Goal: Task Accomplishment & Management: Complete application form

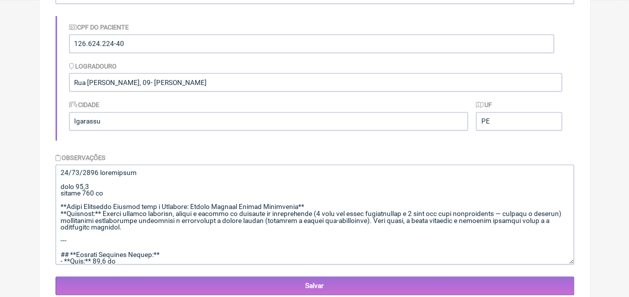
scroll to position [1040, 0]
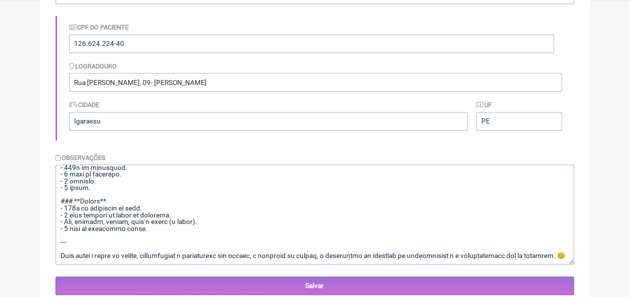
click at [220, 190] on textarea at bounding box center [315, 215] width 519 height 100
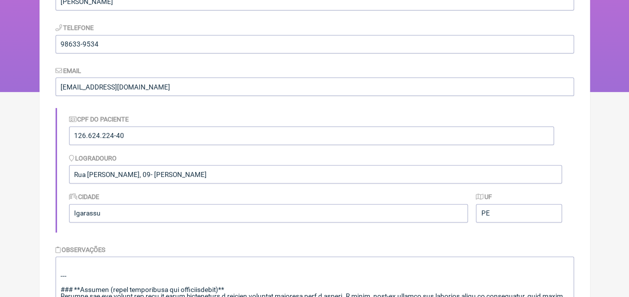
scroll to position [0, 0]
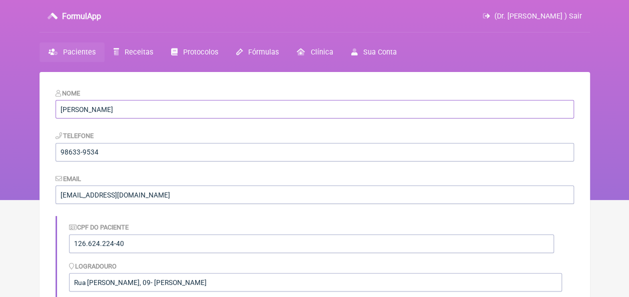
drag, startPoint x: 175, startPoint y: 108, endPoint x: 61, endPoint y: 108, distance: 114.6
click at [60, 109] on input "Rebeca Samanta Araújo Cavalcanti" at bounding box center [315, 109] width 519 height 19
drag, startPoint x: 114, startPoint y: 155, endPoint x: 60, endPoint y: 155, distance: 53.6
click at [60, 155] on input "98633-9534" at bounding box center [315, 152] width 519 height 19
click at [166, 156] on input "98633-9534" at bounding box center [315, 152] width 519 height 19
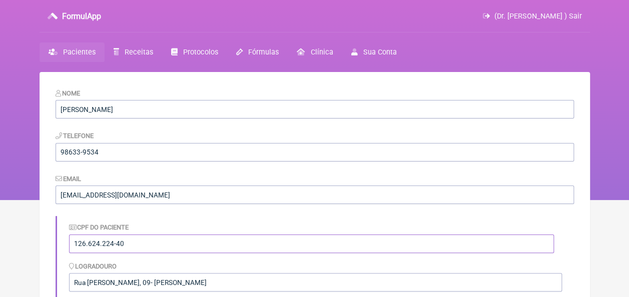
drag, startPoint x: 131, startPoint y: 245, endPoint x: 61, endPoint y: 252, distance: 70.4
click at [61, 252] on div "CPF do Paciente 126.624.224-40 Logradouro Rua Ana Patricia, 09- Cruz de Rebouça…" at bounding box center [315, 278] width 519 height 124
click at [86, 49] on span "Pacientes" at bounding box center [79, 52] width 33 height 9
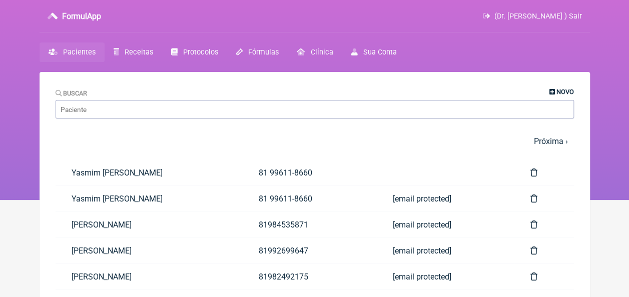
click at [557, 91] on span "Novo" at bounding box center [566, 92] width 18 height 8
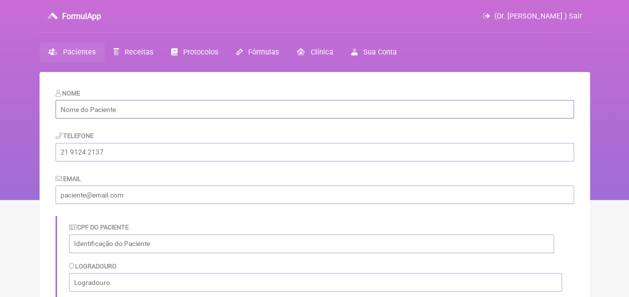
paste input "[PERSON_NAME]"
type input "[PERSON_NAME]"
paste input "81 99690-2529"
type input "81 99690-2529"
click at [126, 191] on input "email" at bounding box center [315, 195] width 519 height 19
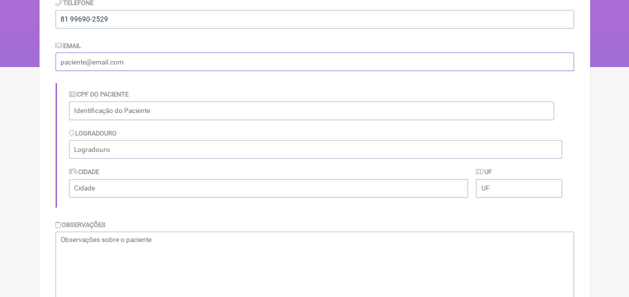
scroll to position [131, 0]
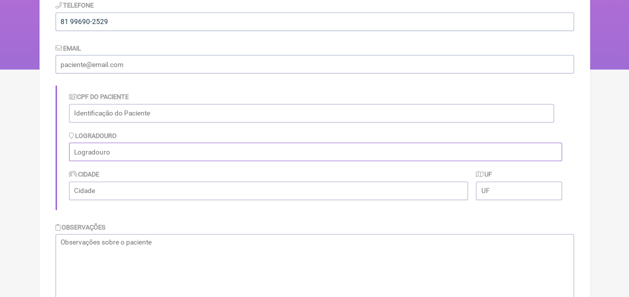
paste input "Residencial estrela Quadra E- 101 Inhamã Igarassu"
drag, startPoint x: 202, startPoint y: 149, endPoint x: 238, endPoint y: 152, distance: 36.2
click at [238, 152] on input "Residencial estrela Quadra E- 101 Inhamã Igarassu" at bounding box center [315, 152] width 493 height 19
type input "Residencial estrela Quadra E- 101 Inhamã"
paste input "Igarassu"
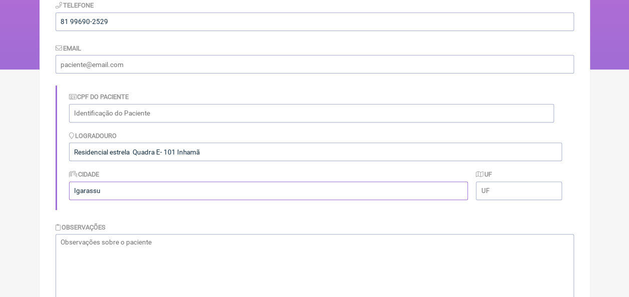
click at [229, 191] on input "Igarassu" at bounding box center [268, 191] width 399 height 19
type input "Igarassu"
click at [156, 210] on form "Nome Jean Paulo Castro Alves Telefone 81 99690-2529 Email CPF do Paciente Logra…" at bounding box center [315, 160] width 519 height 407
click at [492, 194] on input "text" at bounding box center [519, 191] width 86 height 19
type input "PE"
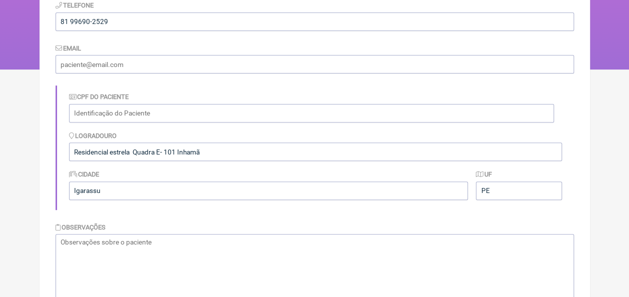
click at [491, 208] on div "CPF do Paciente Logradouro Residencial estrela Quadra E- 101 Inhamã Cidade Igar…" at bounding box center [315, 148] width 519 height 124
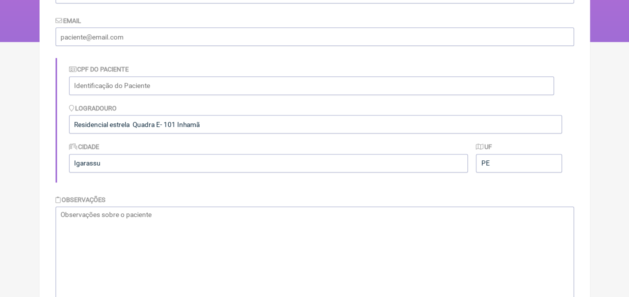
scroll to position [181, 0]
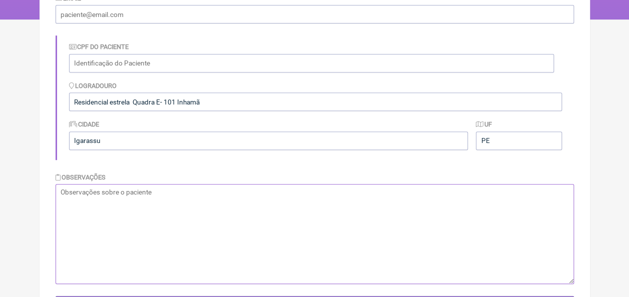
paste textarea "06.07.1987"
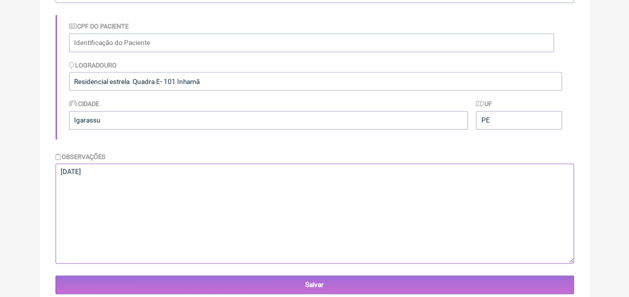
scroll to position [231, 0]
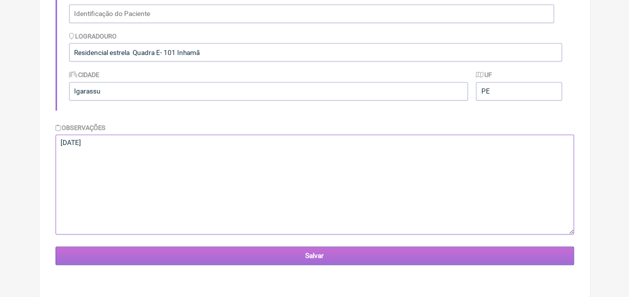
type textarea "06.07.1987"
click at [333, 259] on input "Salvar" at bounding box center [315, 256] width 519 height 19
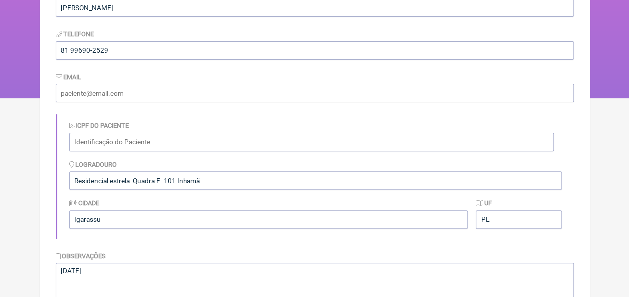
scroll to position [250, 0]
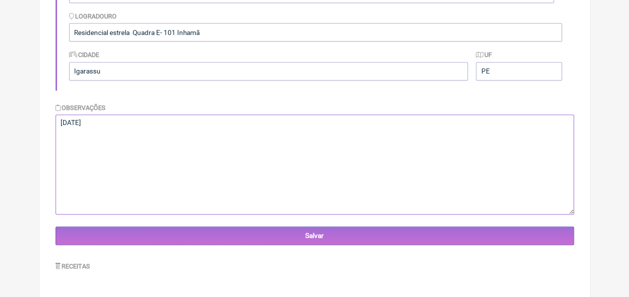
drag, startPoint x: 86, startPoint y: 145, endPoint x: 75, endPoint y: 136, distance: 14.5
click at [75, 136] on textarea "06.07.1987" at bounding box center [315, 165] width 519 height 100
click at [104, 126] on textarea "06.07.1987" at bounding box center [315, 165] width 519 height 100
paste textarea "Paciente de 38 anos, fez uso de Propionato de testosterona; Fenilpropionato de …"
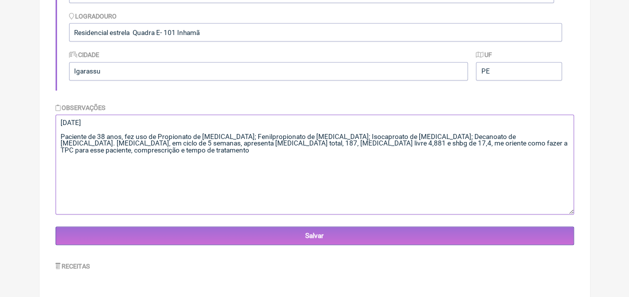
paste textarea "A realização de uma Terapia Pós-Ciclo (TPC) adequada em um paciente que complet…"
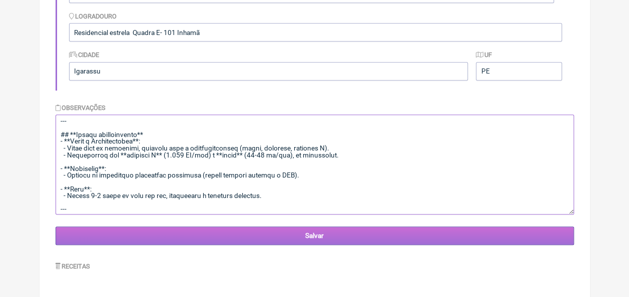
scroll to position [255, 0]
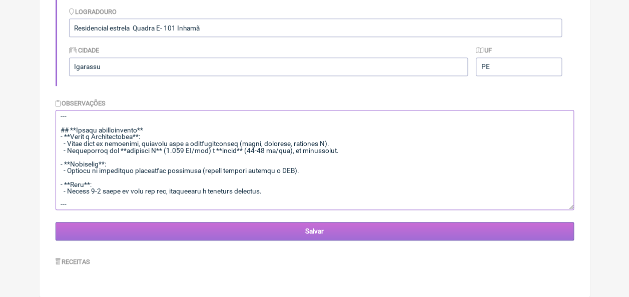
type textarea "06.07.1987 Paciente de 38 anos, fez uso de Propionato de testosterona; Fenilpro…"
click at [278, 226] on input "Salvar" at bounding box center [315, 231] width 519 height 19
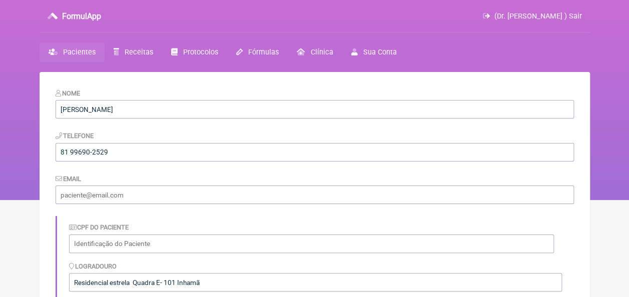
click at [87, 50] on span "Pacientes" at bounding box center [79, 52] width 33 height 9
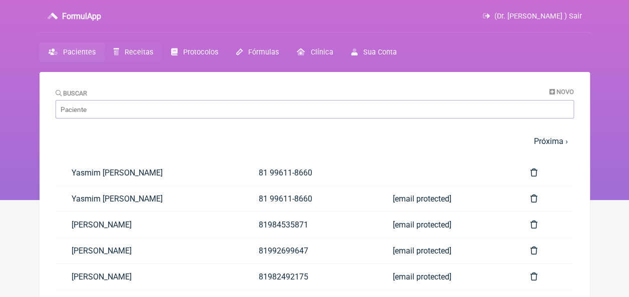
click at [143, 54] on span "Receitas" at bounding box center [139, 52] width 29 height 9
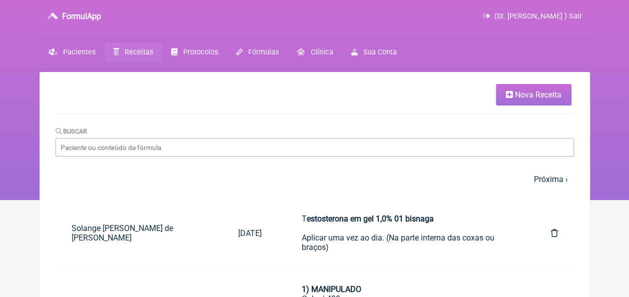
click at [547, 103] on link "Nova Receita" at bounding box center [534, 95] width 76 height 22
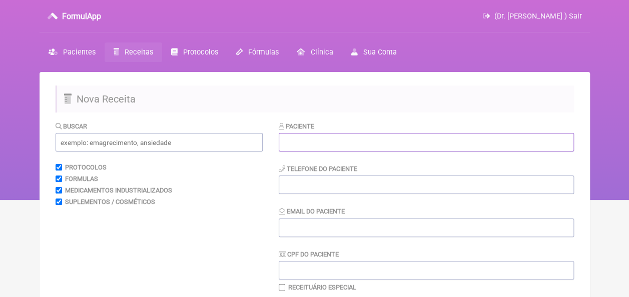
click at [309, 146] on input "text" at bounding box center [426, 142] width 295 height 19
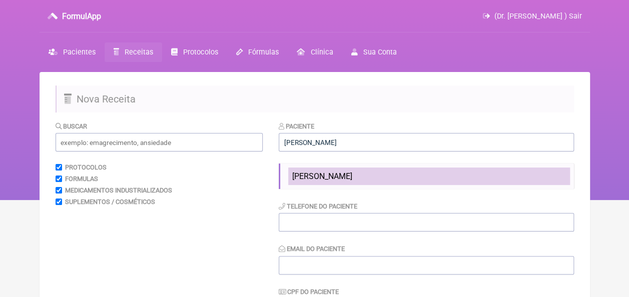
click at [325, 174] on span "[PERSON_NAME]" at bounding box center [322, 177] width 60 height 10
type input "[PERSON_NAME]"
type input "81 99690-2529"
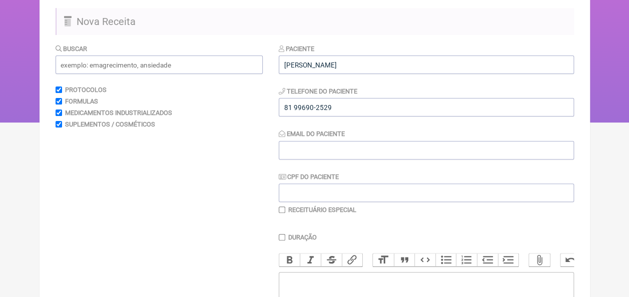
scroll to position [100, 0]
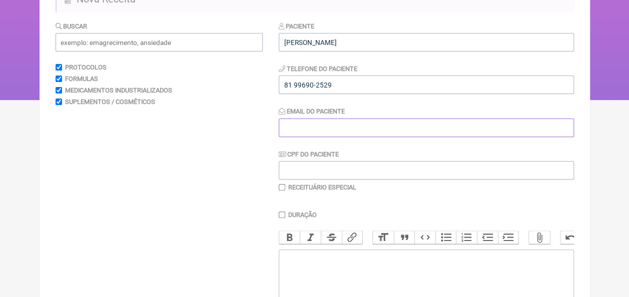
click at [291, 131] on input "Email do Paciente" at bounding box center [426, 128] width 295 height 19
click at [247, 120] on div "Buscar Protocolos Formulas Medicamentos Industrializados Suplementos / Cosmétic…" at bounding box center [159, 222] width 207 height 403
click at [116, 46] on input "text" at bounding box center [159, 42] width 207 height 19
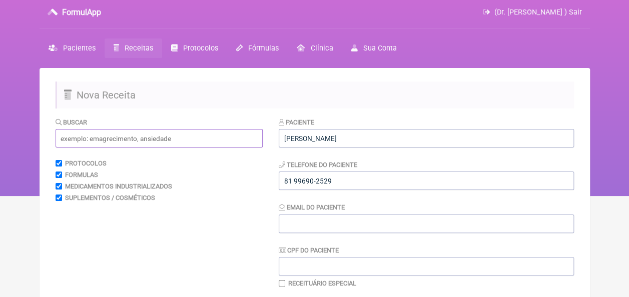
scroll to position [0, 0]
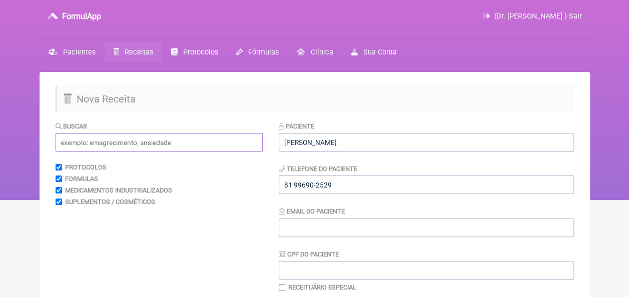
click at [123, 144] on input "text" at bounding box center [159, 142] width 207 height 19
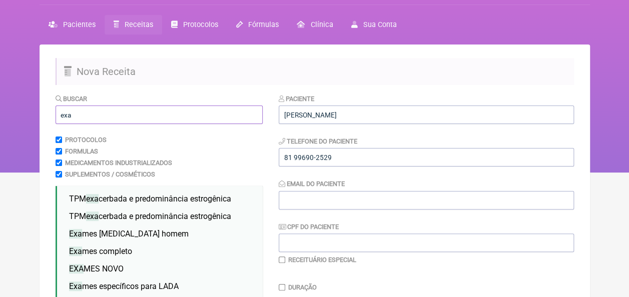
scroll to position [50, 0]
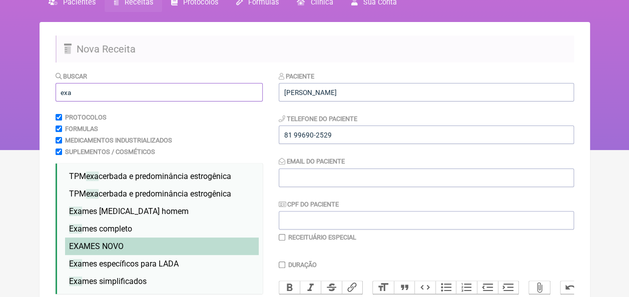
type input "exa"
click at [112, 251] on span "EXA MES NOVO" at bounding box center [96, 247] width 55 height 10
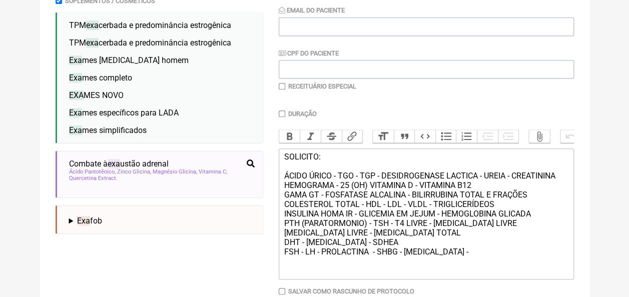
scroll to position [250, 0]
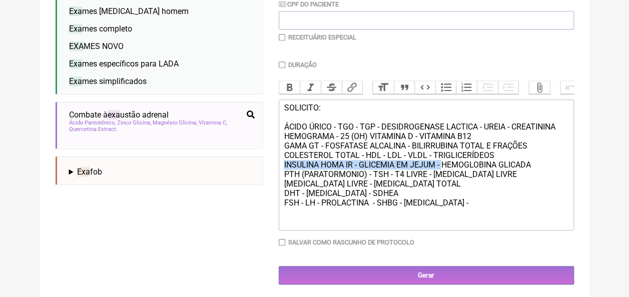
drag, startPoint x: 287, startPoint y: 173, endPoint x: 444, endPoint y: 172, distance: 157.2
click at [444, 172] on div "SOLICITO: ÁCIDO ÚRICO - TGO - TGP - DESIDROGENASE LACTICA - UREIA - CREATININA …" at bounding box center [426, 165] width 284 height 124
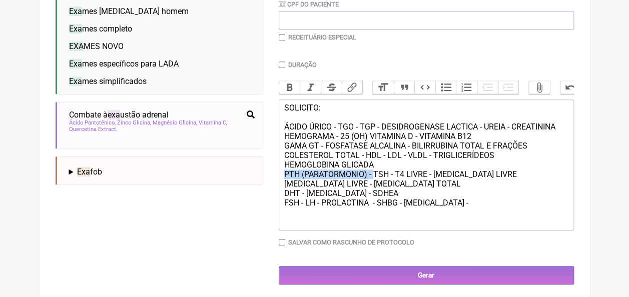
drag, startPoint x: 283, startPoint y: 180, endPoint x: 373, endPoint y: 183, distance: 90.6
click at [373, 183] on trix-editor "SOLICITO: ÁCIDO ÚRICO - TGO - TGP - DESIDROGENASE LACTICA - UREIA - CREATININA …" at bounding box center [426, 165] width 295 height 131
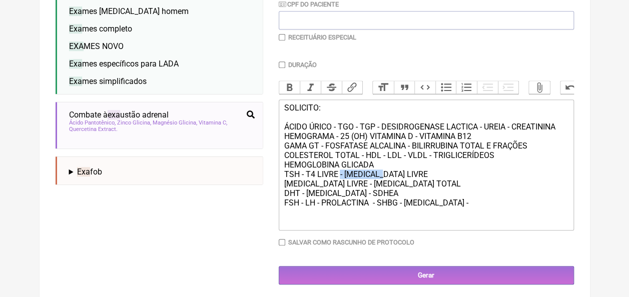
drag, startPoint x: 339, startPoint y: 183, endPoint x: 386, endPoint y: 183, distance: 47.0
click at [385, 183] on div "SOLICITO: ÁCIDO ÚRICO - TGO - TGP - DESIDROGENASE LACTICA - UREIA - CREATININA …" at bounding box center [426, 165] width 284 height 124
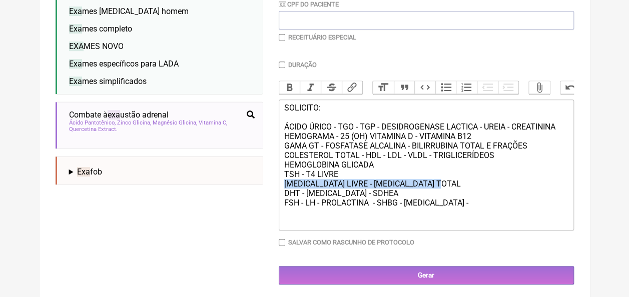
drag, startPoint x: 284, startPoint y: 191, endPoint x: 458, endPoint y: 195, distance: 174.2
click at [458, 195] on div "SOLICITO: ÁCIDO ÚRICO - TGO - TGP - DESIDROGENASE LACTICA - UREIA - CREATININA …" at bounding box center [426, 165] width 284 height 124
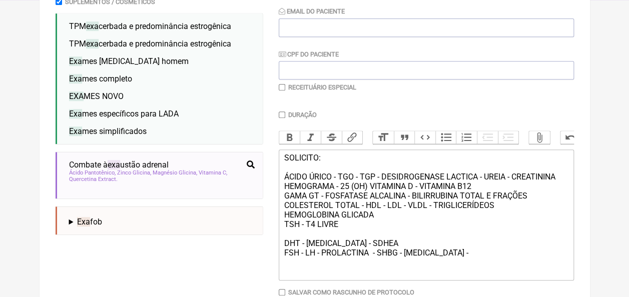
scroll to position [264, 0]
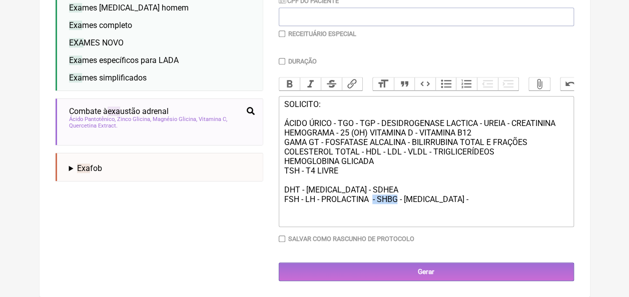
drag, startPoint x: 373, startPoint y: 198, endPoint x: 398, endPoint y: 198, distance: 25.0
click at [398, 198] on div "SOLICITO: ÁCIDO ÚRICO - TGO - TGP - DESIDROGENASE LACTICA - UREIA - CREATININA …" at bounding box center [426, 162] width 284 height 124
click at [426, 200] on div "SOLICITO: ÁCIDO ÚRICO - TGO - TGP - DESIDROGENASE LACTICA - UREIA - CREATININA …" at bounding box center [426, 162] width 284 height 124
click at [284, 189] on div "SOLICITO: ÁCIDO ÚRICO - TGO - TGP - DESIDROGENASE LACTICA - UREIA - CREATININA …" at bounding box center [426, 162] width 284 height 124
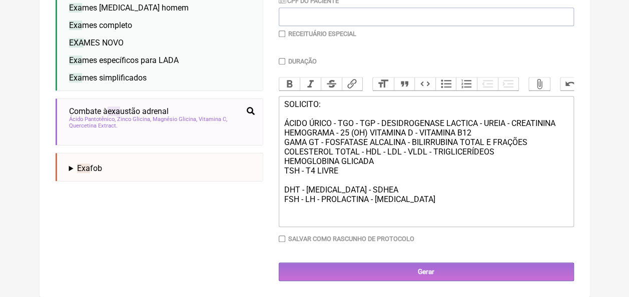
type trix-editor "<div>SOLICITO:<br><br>ÁCIDO ÚRICO - TGO - TGP - DESIDROGENASE LACTICA - UREIA -…"
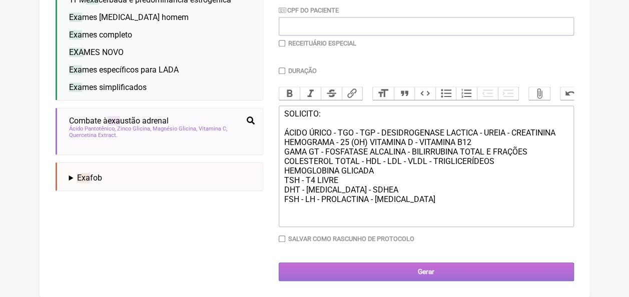
click at [428, 271] on input "Gerar" at bounding box center [426, 272] width 295 height 19
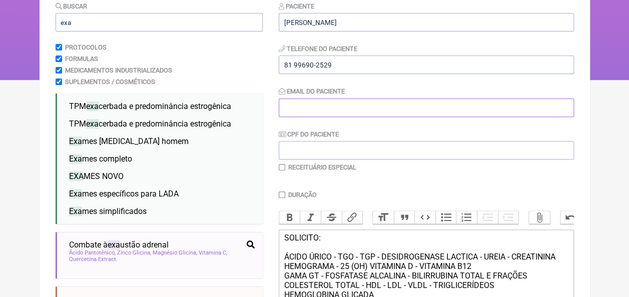
scroll to position [119, 0]
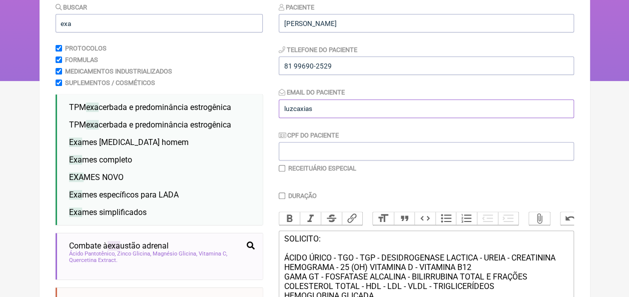
type input "[EMAIL_ADDRESS][DOMAIN_NAME]"
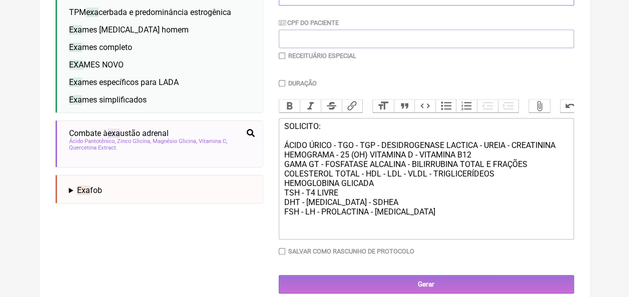
scroll to position [254, 0]
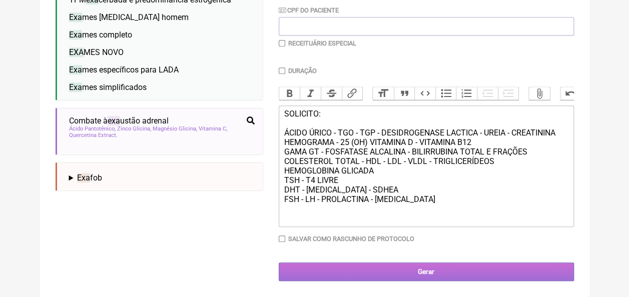
click at [453, 270] on input "Gerar" at bounding box center [426, 272] width 295 height 19
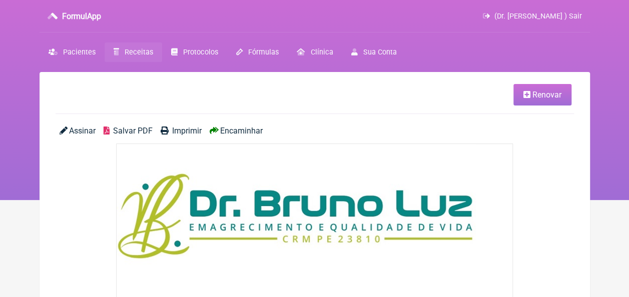
click at [124, 134] on span "Salvar PDF" at bounding box center [133, 131] width 40 height 10
click at [75, 53] on span "Pacientes" at bounding box center [79, 52] width 33 height 9
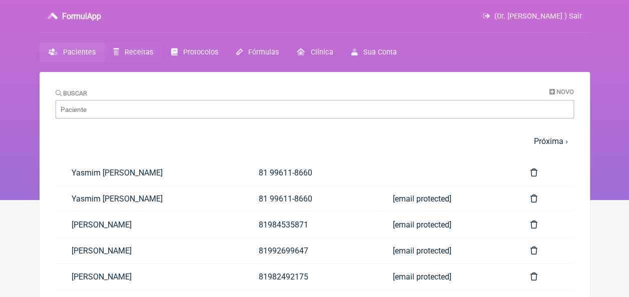
click at [140, 49] on span "Receitas" at bounding box center [139, 52] width 29 height 9
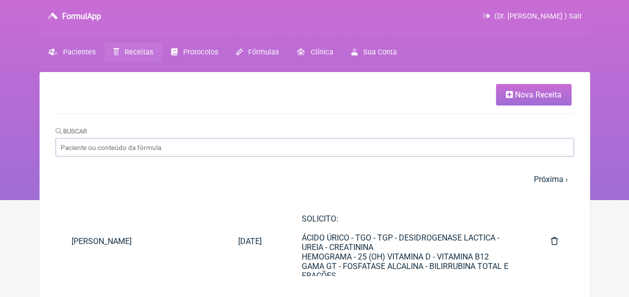
click at [541, 94] on span "Nova Receita" at bounding box center [538, 95] width 47 height 10
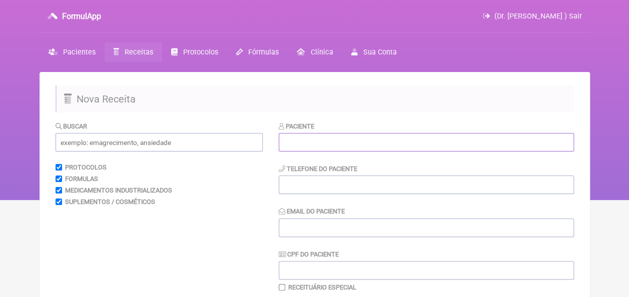
click at [311, 145] on input "text" at bounding box center [426, 142] width 295 height 19
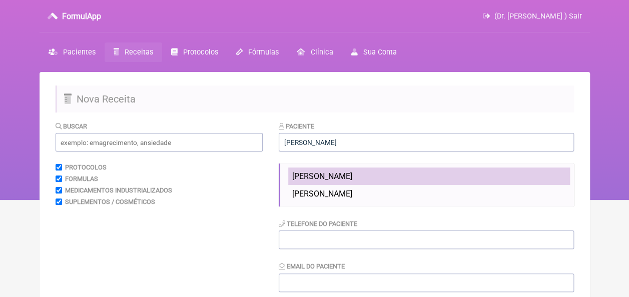
click at [317, 176] on span "[PERSON_NAME]" at bounding box center [322, 177] width 60 height 10
type input "[PERSON_NAME]"
type input "81 99690-2529"
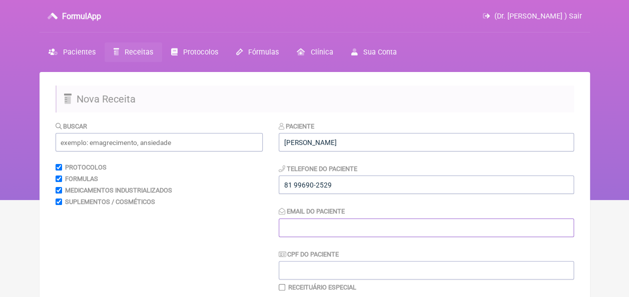
click at [301, 230] on input "Email do Paciente" at bounding box center [426, 228] width 295 height 19
type input "[EMAIL_ADDRESS][DOMAIN_NAME]"
click at [254, 192] on div "Medicamentos Industrializados" at bounding box center [159, 191] width 207 height 8
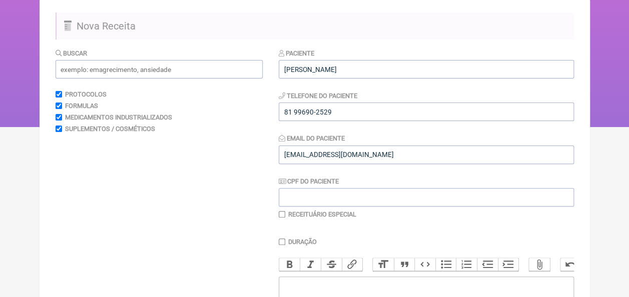
scroll to position [200, 0]
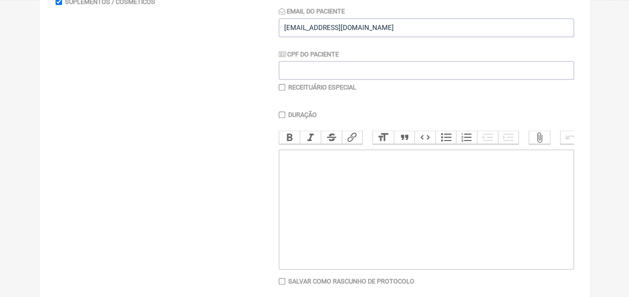
paste trix-editor "<div>&nbsp;Citrato de clomifeno ([MEDICAL_DATA]):&nbsp;</div><ul><li><strong>1ª…"
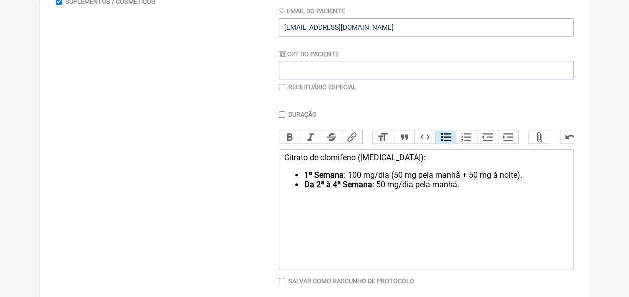
click at [305, 178] on trix-editor "Citrato de clomifeno ([MEDICAL_DATA]): 1ª Semana : 100 mg/dia (50 mg pela manhã…" at bounding box center [426, 210] width 295 height 120
click at [285, 163] on div "Citrato de clomifeno ([MEDICAL_DATA]):" at bounding box center [426, 158] width 284 height 10
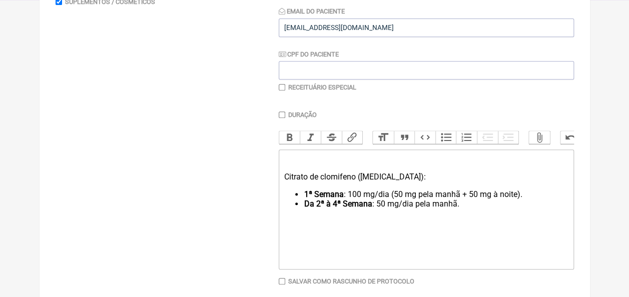
click at [294, 161] on div "Citrato de clomifeno ([MEDICAL_DATA]):" at bounding box center [426, 167] width 284 height 29
drag, startPoint x: 325, startPoint y: 165, endPoint x: 286, endPoint y: 160, distance: 39.9
click at [286, 160] on trix-editor "USO ORAL: Citrato de clomifeno ([MEDICAL_DATA]): 1ª Semana : 100 mg/dia (50 mg …" at bounding box center [426, 210] width 295 height 120
click at [290, 136] on button "Bold" at bounding box center [289, 137] width 21 height 13
click at [348, 166] on div "USO ORAL: Citrato de clomifeno ([MEDICAL_DATA]):" at bounding box center [426, 167] width 284 height 29
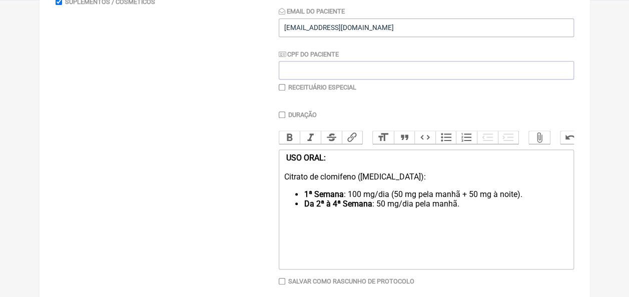
click at [282, 183] on trix-editor "USO ORAL: Citrato de clomifeno ([MEDICAL_DATA]): 1ª Semana : 100 mg/dia (50 mg …" at bounding box center [426, 210] width 295 height 120
click at [404, 182] on div "USO ORAL: 1 - Citrato de clomifeno ([MEDICAL_DATA]):" at bounding box center [426, 167] width 284 height 29
type trix-editor "<div>&nbsp;<strong>USO ORAL:</strong>&nbsp;<br><br>1 - Citrato de clomifeno ([M…"
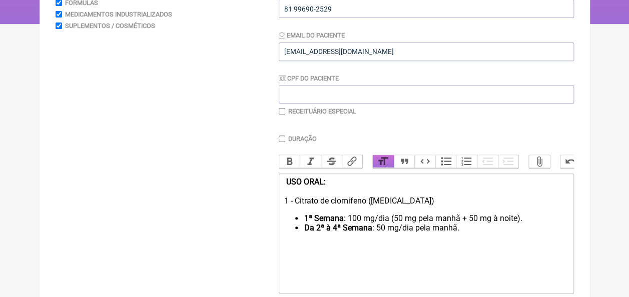
scroll to position [0, 0]
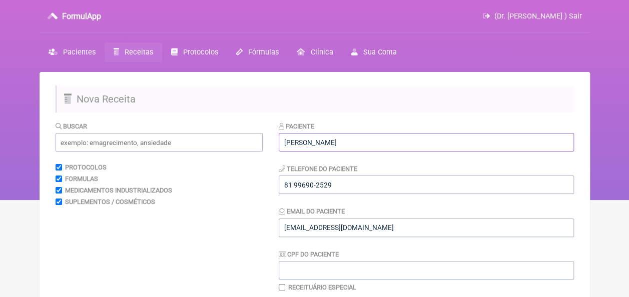
drag, startPoint x: 370, startPoint y: 145, endPoint x: 278, endPoint y: 146, distance: 92.1
click at [81, 51] on span "Pacientes" at bounding box center [79, 52] width 33 height 9
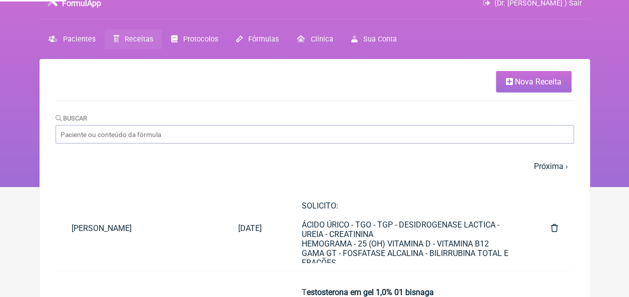
scroll to position [50, 0]
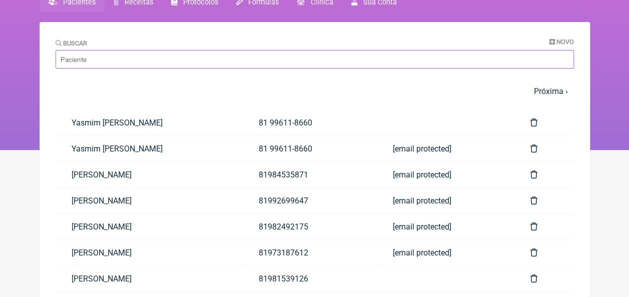
click at [141, 64] on input "Buscar" at bounding box center [315, 59] width 519 height 19
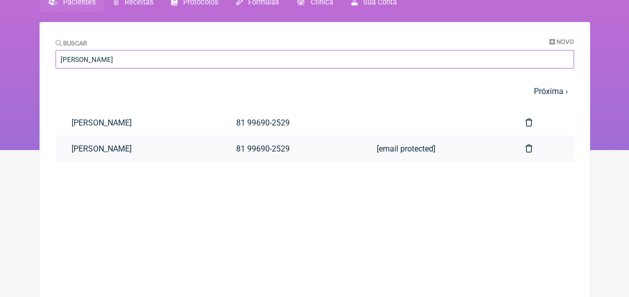
type input "[PERSON_NAME]"
click at [136, 146] on link "[PERSON_NAME]" at bounding box center [138, 149] width 165 height 26
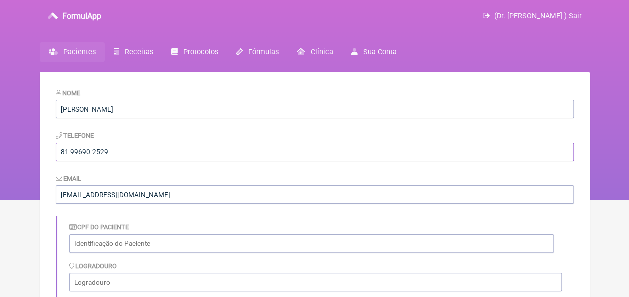
click at [112, 154] on input "81 99690-2529" at bounding box center [315, 152] width 519 height 19
click at [85, 52] on span "Pacientes" at bounding box center [79, 52] width 33 height 9
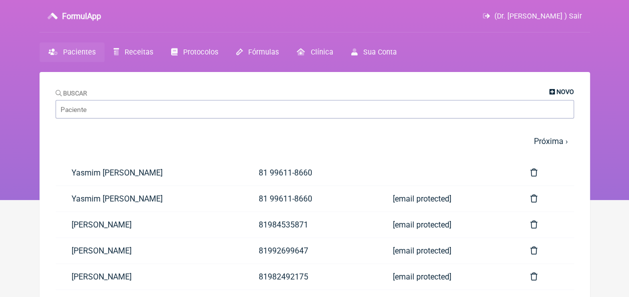
click at [557, 91] on span "Novo" at bounding box center [566, 92] width 18 height 8
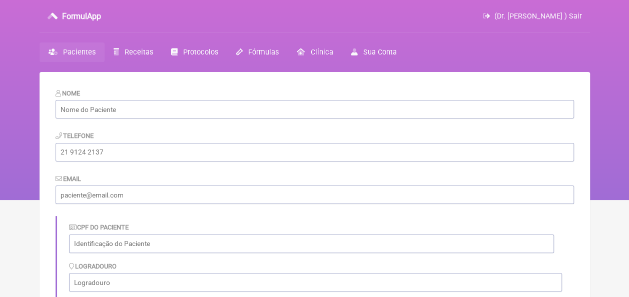
click at [83, 55] on span "Pacientes" at bounding box center [79, 52] width 33 height 9
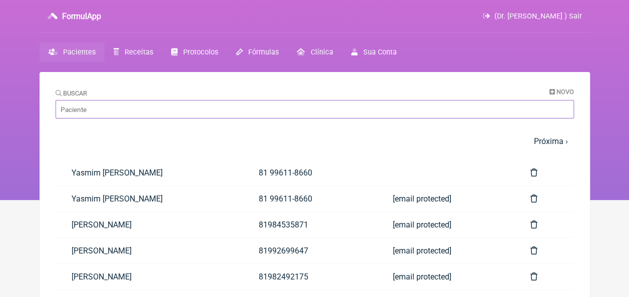
click at [203, 111] on input "Buscar" at bounding box center [315, 109] width 519 height 19
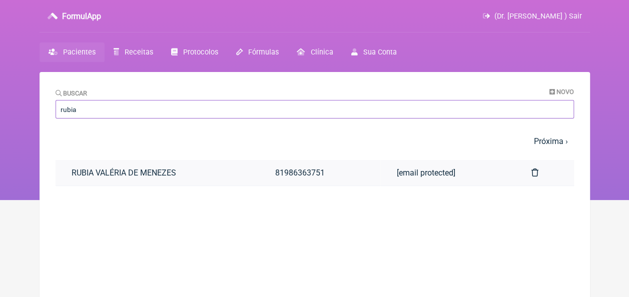
type input "rubia"
click at [169, 174] on link "RUBIA VALÉRIA DE MENEZES" at bounding box center [158, 173] width 204 height 26
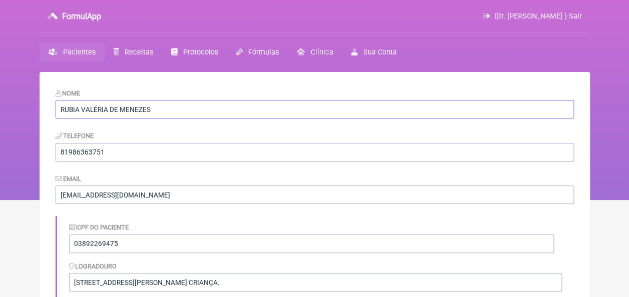
drag, startPoint x: 161, startPoint y: 107, endPoint x: 53, endPoint y: 113, distance: 108.2
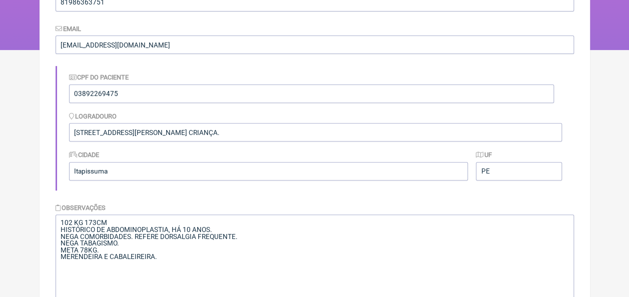
scroll to position [100, 0]
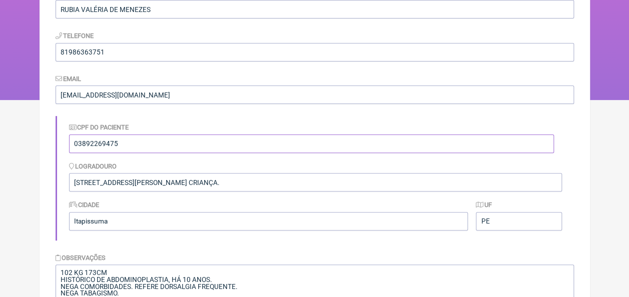
drag, startPoint x: 127, startPoint y: 144, endPoint x: 67, endPoint y: 141, distance: 60.1
click at [67, 141] on div "CPF do Paciente 03892269475 [GEOGRAPHIC_DATA] [STREET_ADDRESS][PERSON_NAME] CRI…" at bounding box center [315, 178] width 519 height 124
